Goal: Information Seeking & Learning: Learn about a topic

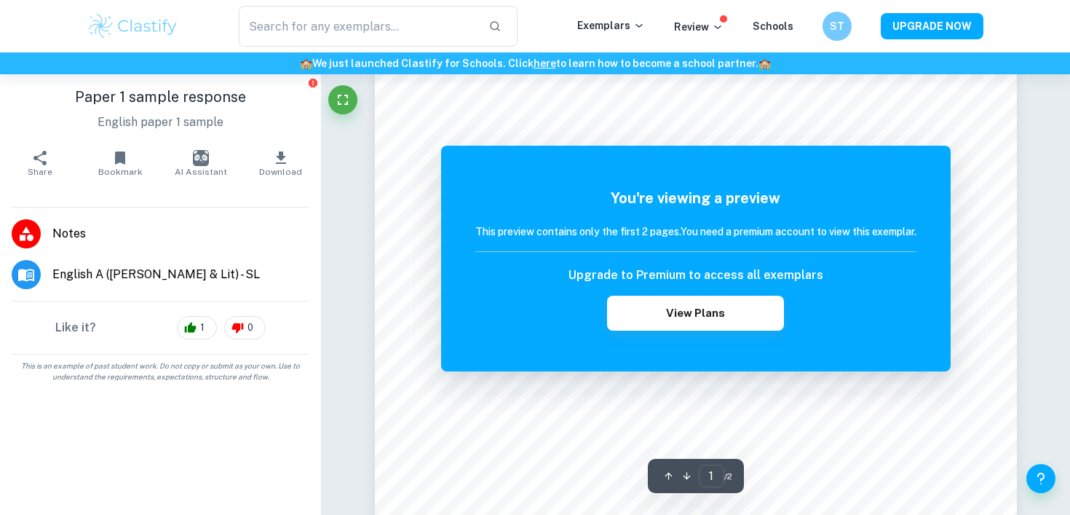
scroll to position [326, 0]
click at [333, 33] on input "text" at bounding box center [358, 26] width 238 height 41
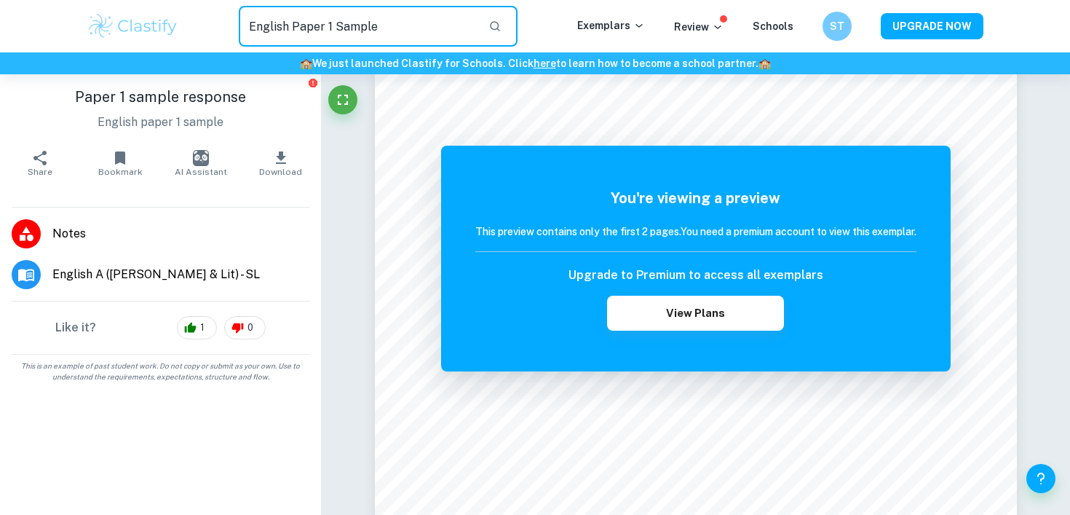
type input "English Paper 1 Sample"
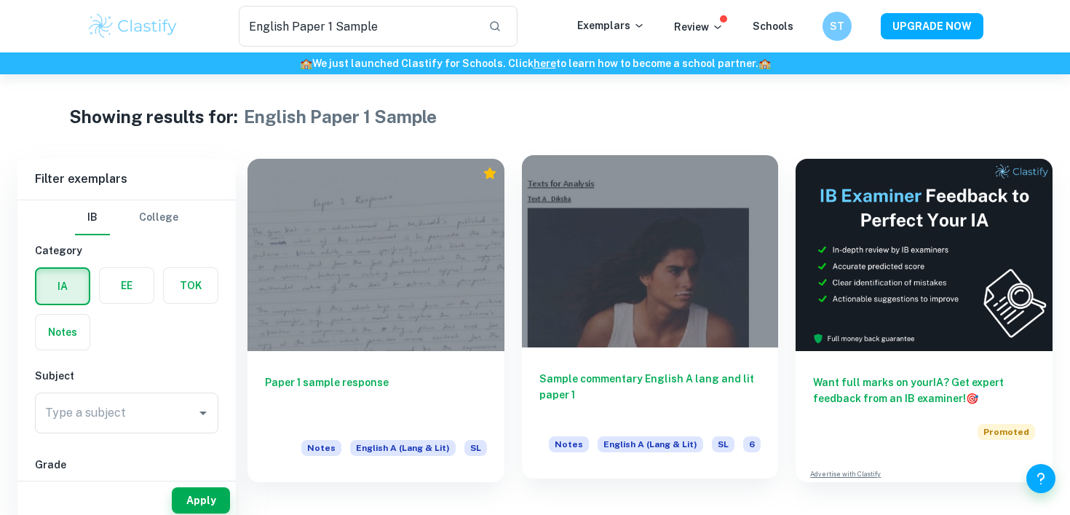
scroll to position [74, 0]
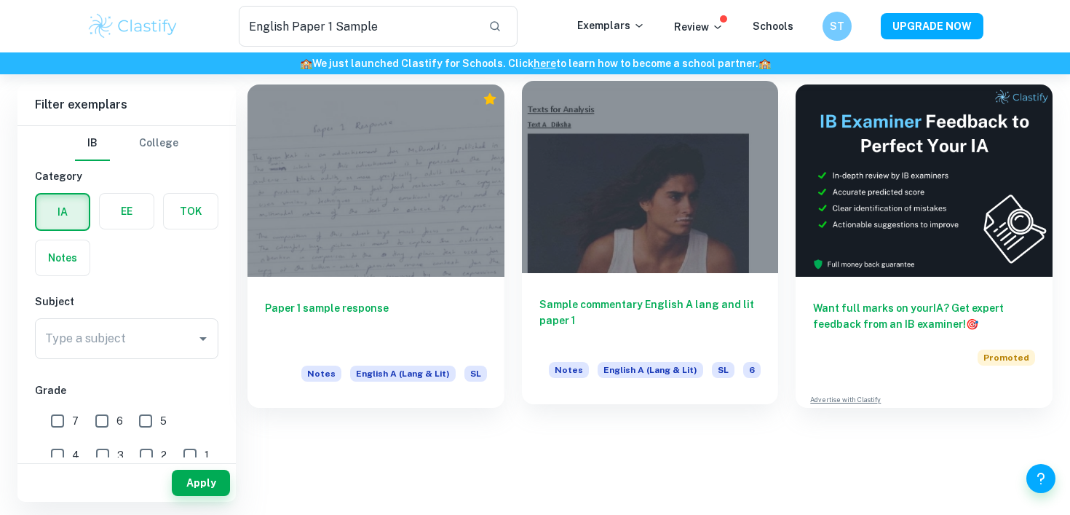
click at [654, 240] on div at bounding box center [650, 177] width 257 height 192
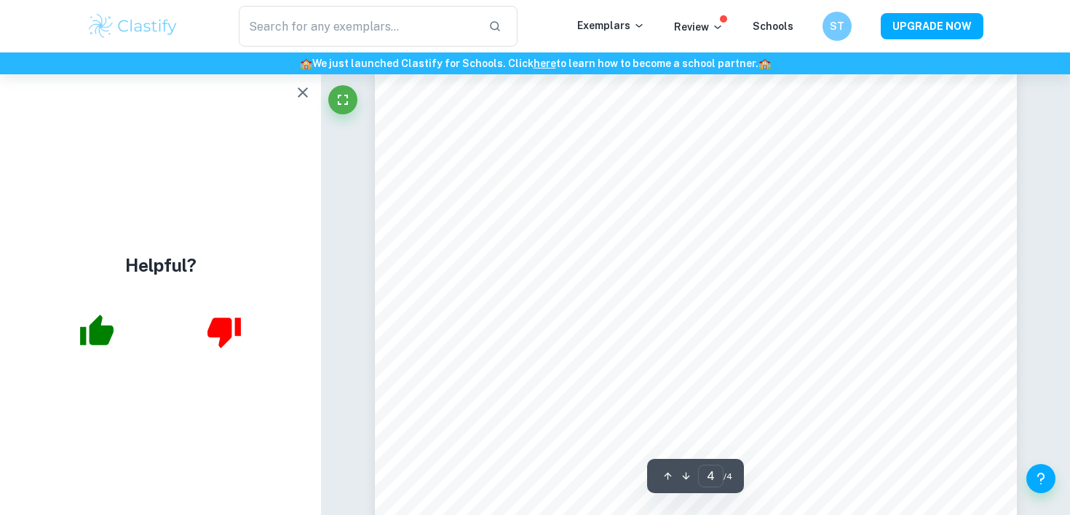
scroll to position [2789, 0]
type input "1"
type input "English Paper 1 Sample"
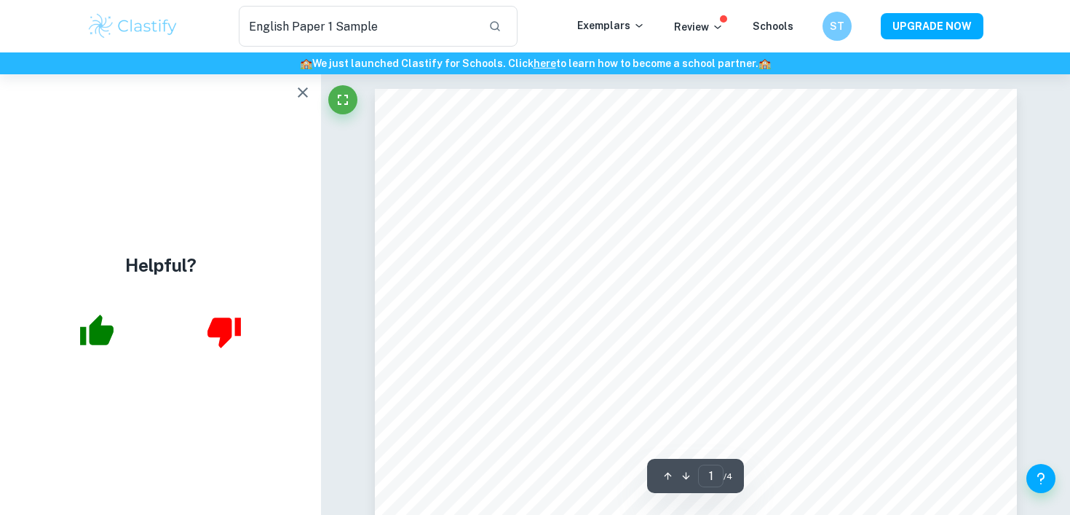
scroll to position [74, 0]
